Goal: Information Seeking & Learning: Learn about a topic

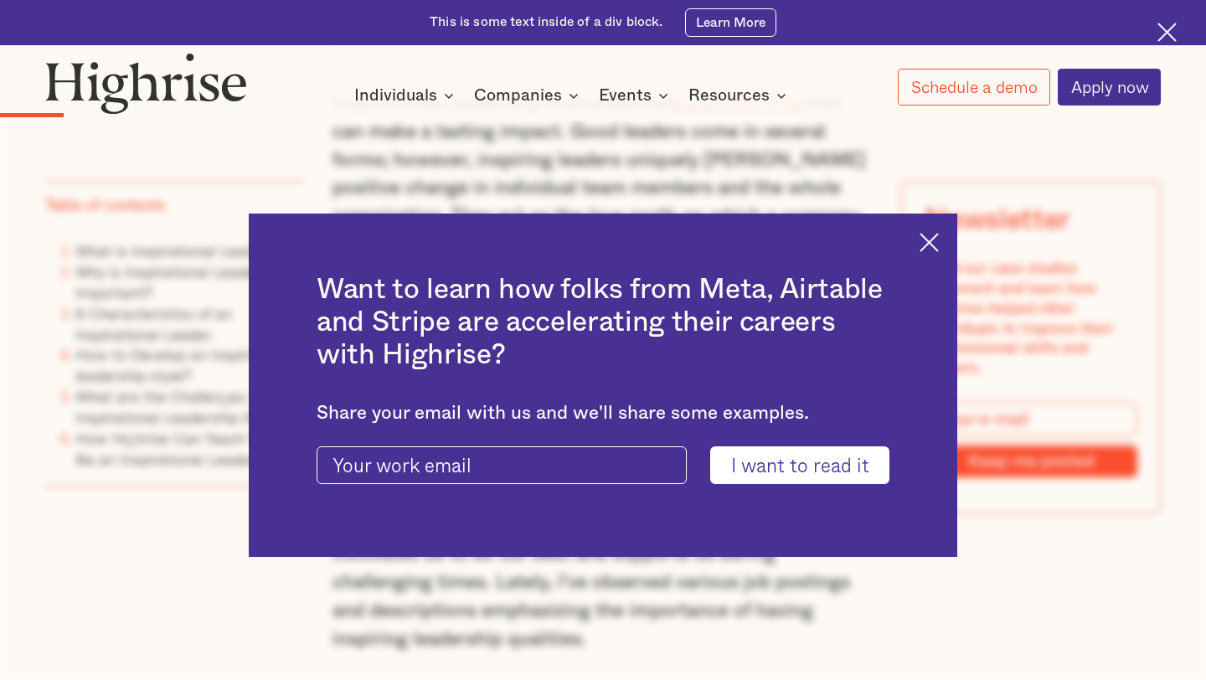
scroll to position [1576, 0]
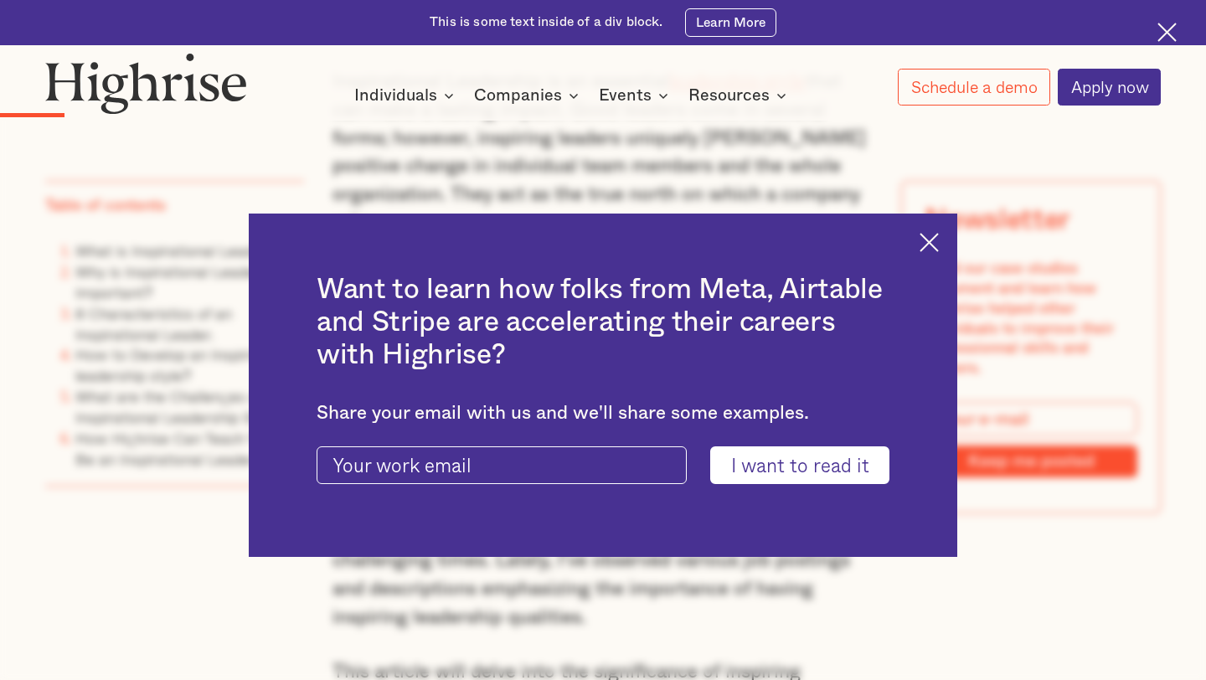
click at [937, 240] on img at bounding box center [928, 242] width 19 height 19
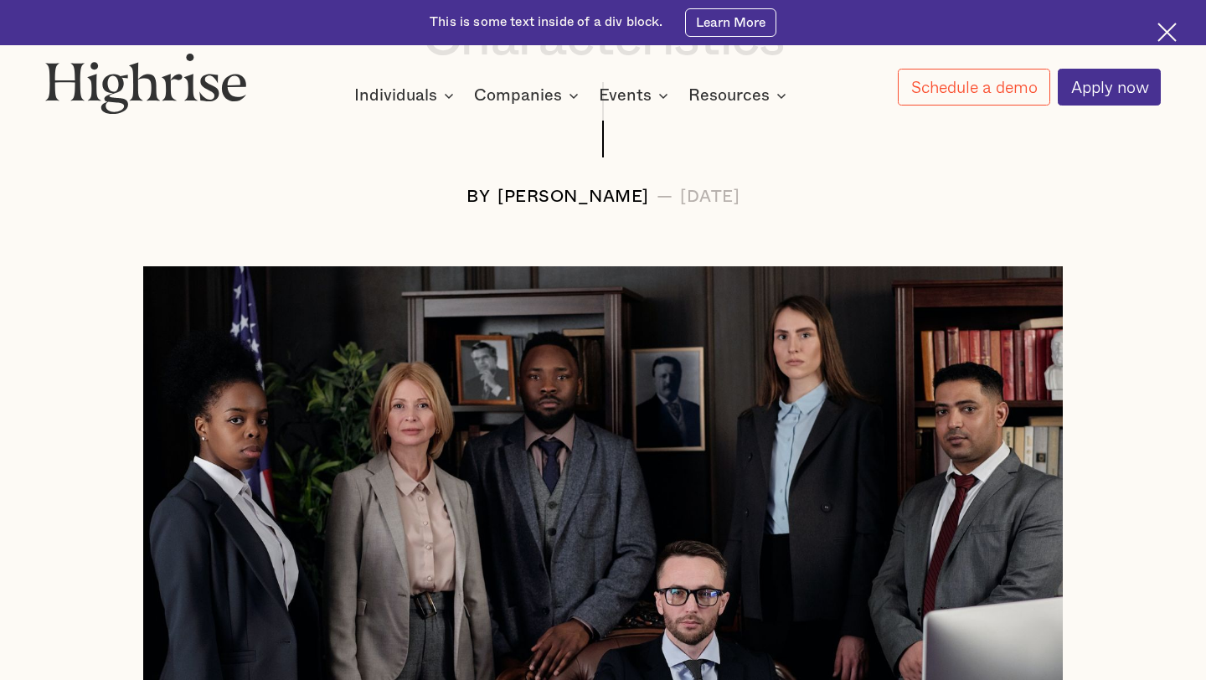
scroll to position [0, 0]
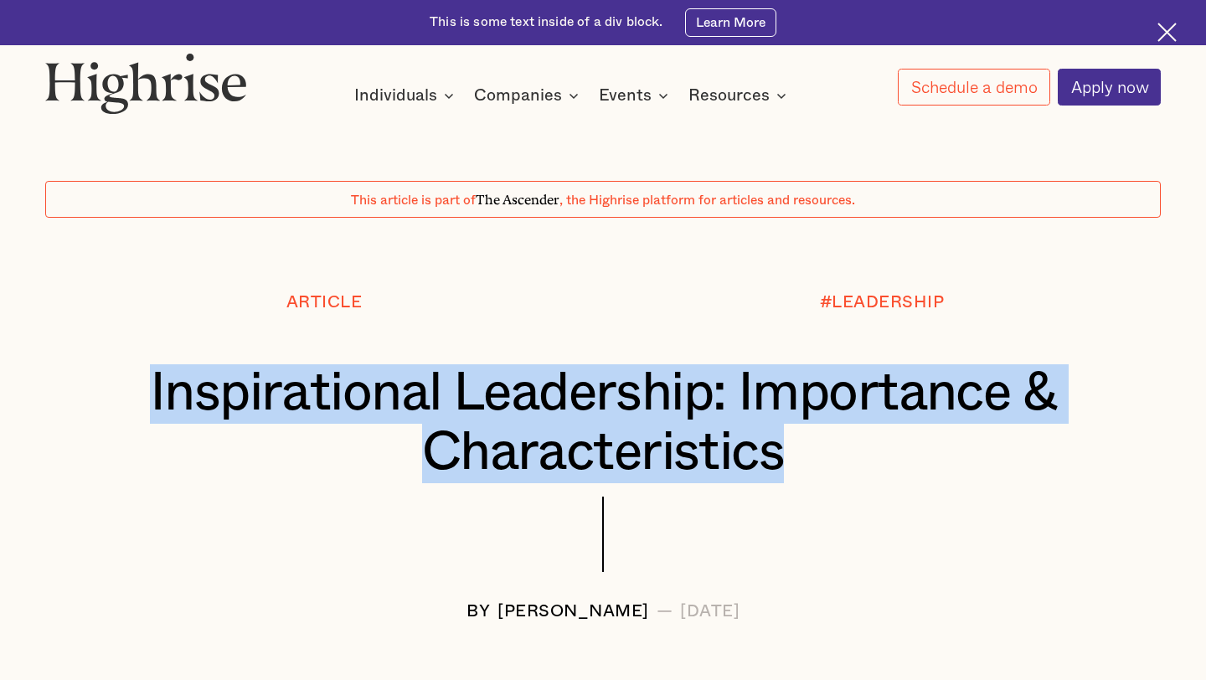
drag, startPoint x: 152, startPoint y: 388, endPoint x: 781, endPoint y: 448, distance: 631.5
click at [781, 448] on h1 "Inspirational Leadership: Importance & Characteristics" at bounding box center [602, 423] width 1022 height 118
copy h1 "Inspirational Leadership: Importance & Characteristics"
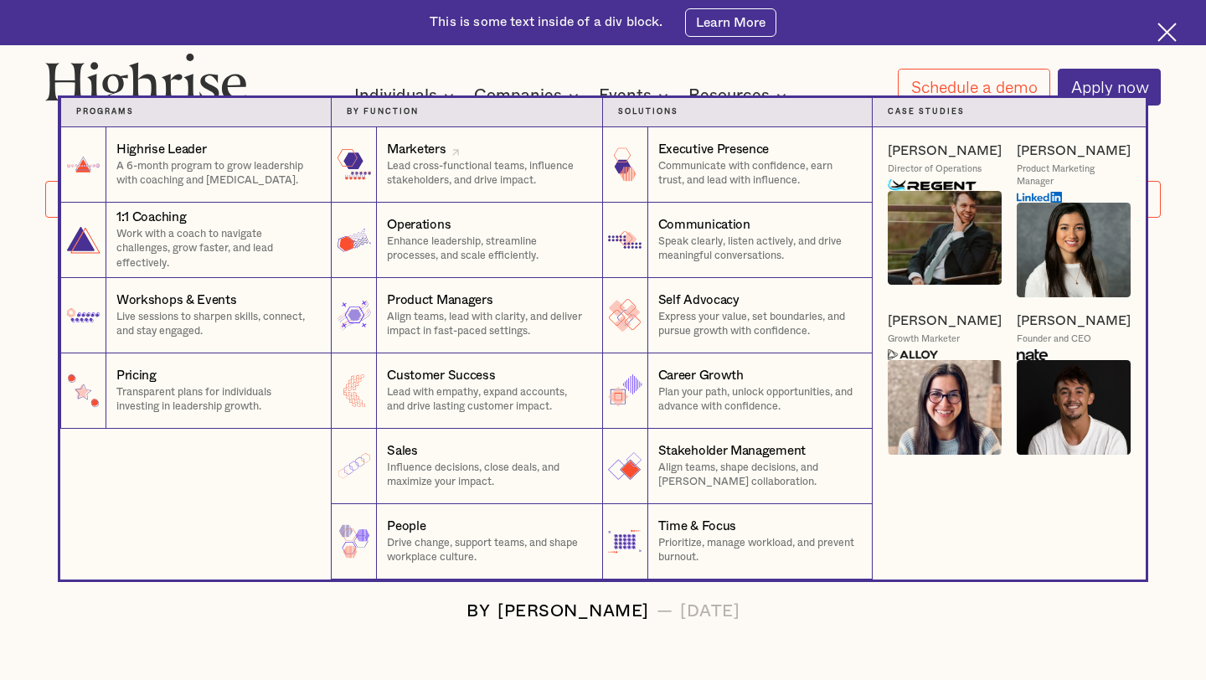
click at [373, 131] on div at bounding box center [354, 164] width 45 height 75
